Goal: Task Accomplishment & Management: Use online tool/utility

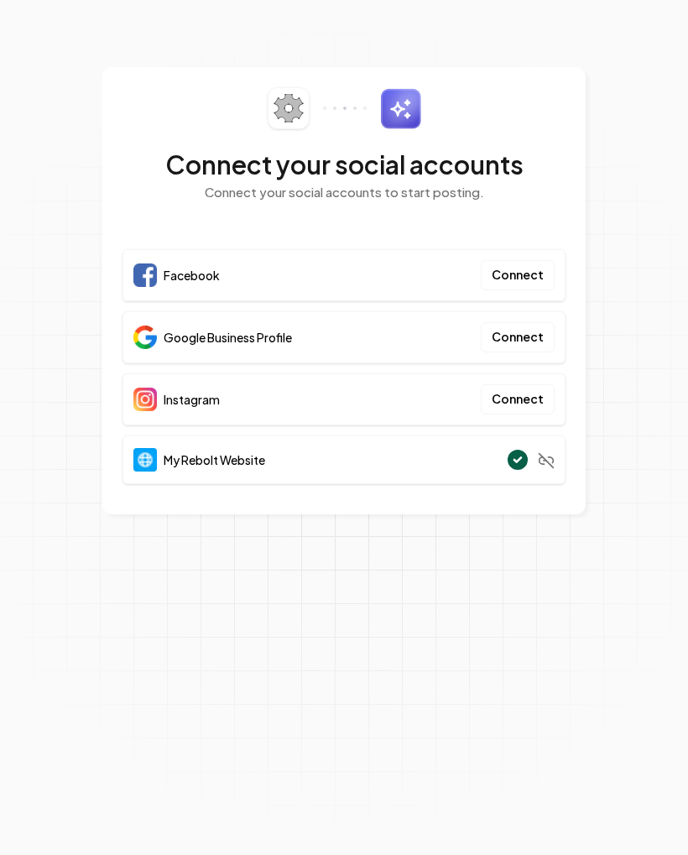
click at [512, 341] on button "Connect" at bounding box center [518, 337] width 74 height 30
click at [396, 335] on div "Google Business Profile Connect" at bounding box center [343, 337] width 443 height 52
click at [522, 340] on button "Connect" at bounding box center [518, 337] width 74 height 30
click at [512, 285] on button "Connect" at bounding box center [518, 275] width 74 height 30
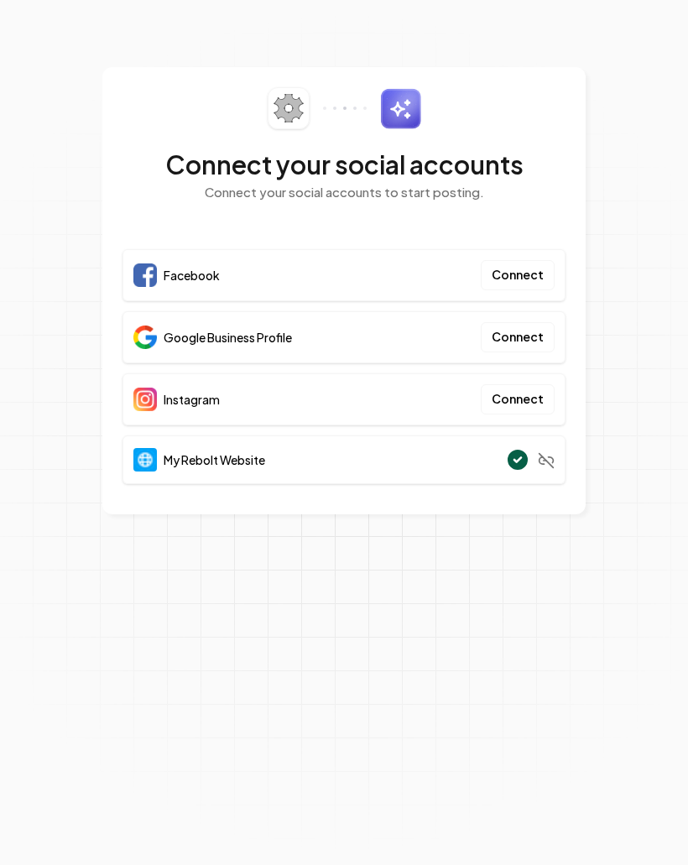
click at [515, 278] on button "Connect" at bounding box center [518, 275] width 74 height 30
click at [515, 277] on button "Connect" at bounding box center [518, 275] width 74 height 30
click at [517, 277] on button "Connect" at bounding box center [518, 275] width 74 height 30
click at [429, 711] on section "Connect your social accounts Connect your social accounts to start posting. Fac…" at bounding box center [344, 432] width 688 height 865
click at [515, 397] on button "Connect" at bounding box center [518, 399] width 74 height 30
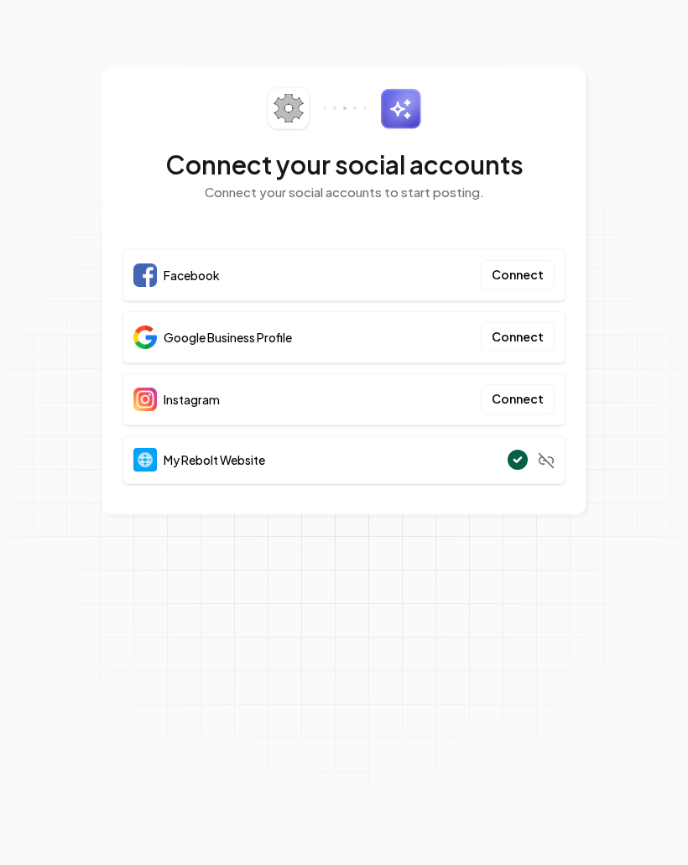
click at [522, 280] on button "Connect" at bounding box center [518, 275] width 74 height 30
click at [510, 264] on button "Connect" at bounding box center [518, 275] width 74 height 30
click at [519, 266] on button "Connect" at bounding box center [518, 275] width 74 height 30
